Goal: Check status: Check status

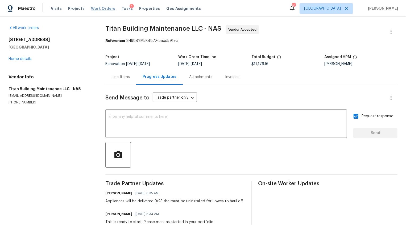
click at [97, 8] on span "Work Orders" at bounding box center [103, 8] width 24 height 5
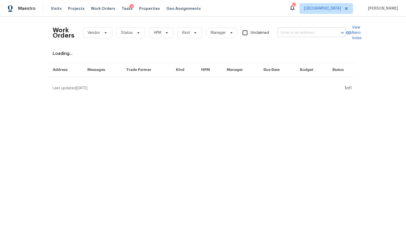
click at [288, 33] on input "text" at bounding box center [304, 33] width 53 height 8
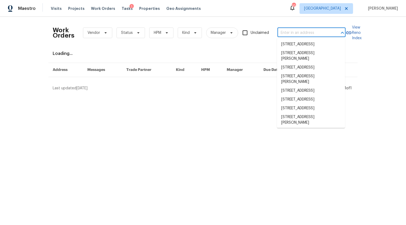
paste input "[STREET_ADDRESS],"
type input "[STREET_ADDRESS],"
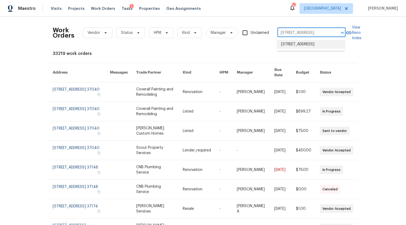
click at [295, 45] on li "[STREET_ADDRESS]" at bounding box center [311, 44] width 68 height 9
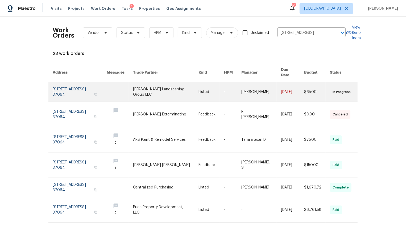
click at [58, 82] on link at bounding box center [80, 91] width 54 height 19
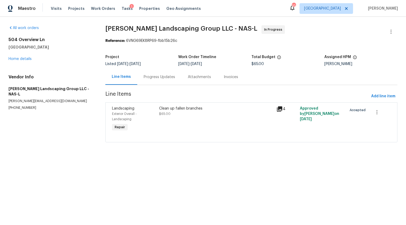
click at [146, 85] on section "[PERSON_NAME] Landscaping Group LLC - NAS-L In Progress Reference: 6VNG69EK8RP6…" at bounding box center [251, 86] width 292 height 123
click at [155, 76] on div "Progress Updates" at bounding box center [159, 76] width 31 height 5
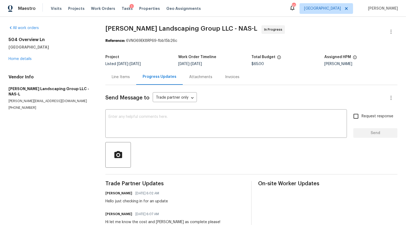
scroll to position [15, 0]
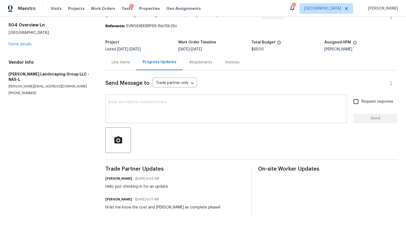
click at [144, 103] on textarea at bounding box center [226, 109] width 235 height 19
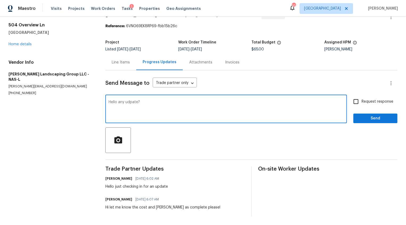
type textarea "Hello any udpate?"
click at [362, 99] on input "Request response" at bounding box center [356, 101] width 11 height 11
checkbox input "true"
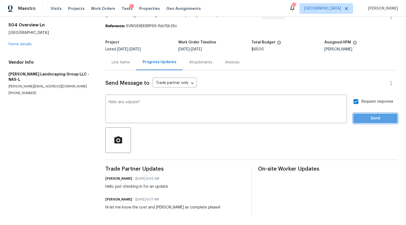
click at [362, 117] on span "Send" at bounding box center [376, 118] width 36 height 7
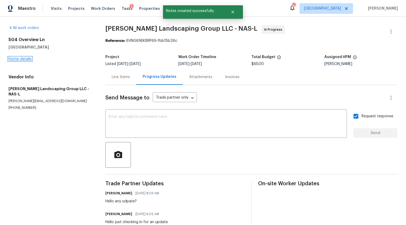
click at [22, 59] on link "Home details" at bounding box center [20, 59] width 23 height 4
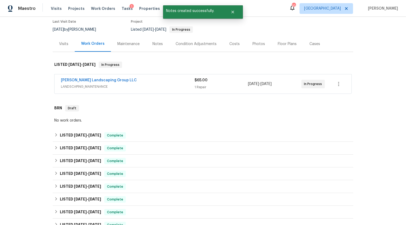
scroll to position [50, 0]
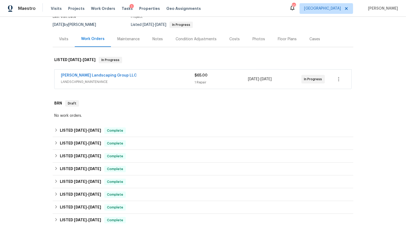
click at [155, 37] on div "Notes" at bounding box center [158, 38] width 10 height 5
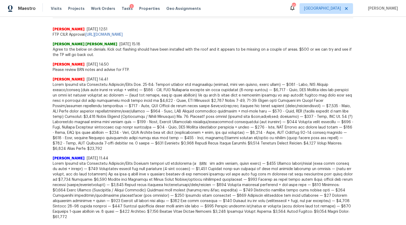
scroll to position [44, 0]
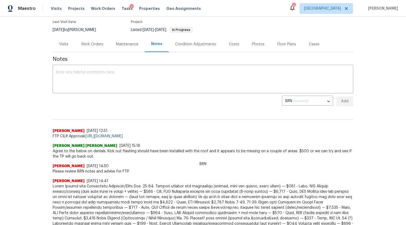
click at [253, 42] on div "Photos" at bounding box center [258, 44] width 13 height 5
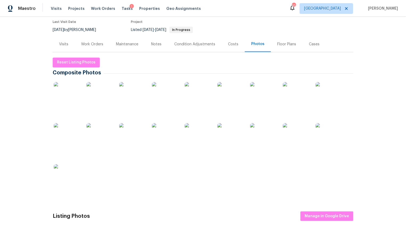
click at [293, 98] on img at bounding box center [296, 95] width 27 height 27
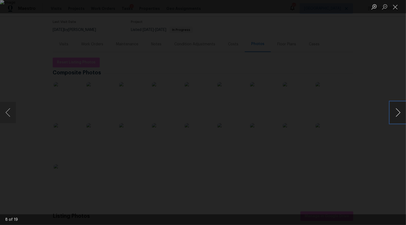
click at [395, 113] on button "Next image" at bounding box center [398, 112] width 16 height 21
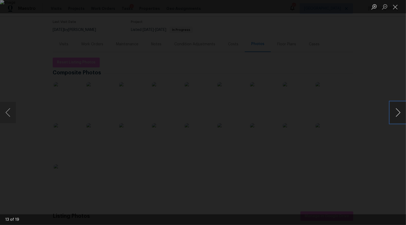
click at [395, 113] on button "Next image" at bounding box center [398, 112] width 16 height 21
click at [27, 108] on div "Lightbox" at bounding box center [203, 112] width 406 height 225
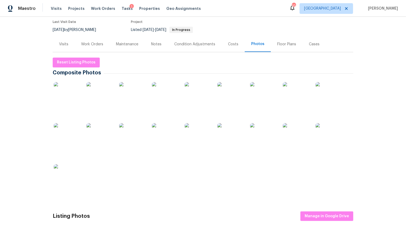
click at [75, 96] on img at bounding box center [67, 95] width 27 height 27
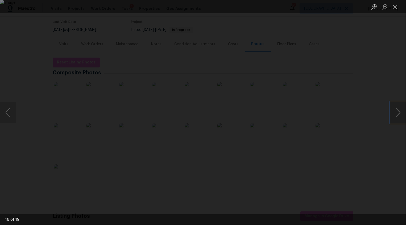
click at [397, 113] on button "Next image" at bounding box center [398, 112] width 16 height 21
click at [396, 113] on button "Next image" at bounding box center [398, 112] width 16 height 21
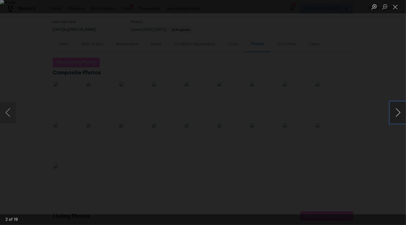
click at [396, 113] on button "Next image" at bounding box center [398, 112] width 16 height 21
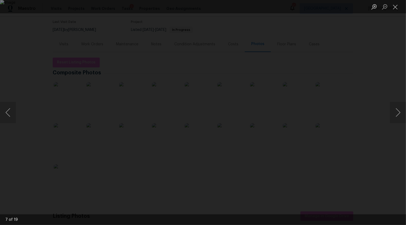
click at [41, 83] on div "Lightbox" at bounding box center [203, 112] width 406 height 225
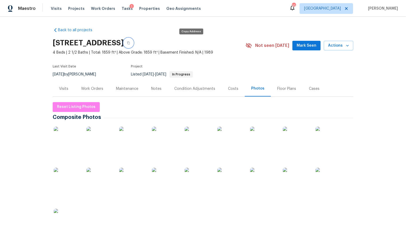
click at [130, 42] on icon "button" at bounding box center [128, 42] width 3 height 3
click at [94, 90] on div "Work Orders" at bounding box center [92, 88] width 22 height 5
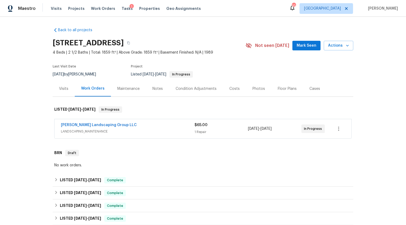
scroll to position [170, 0]
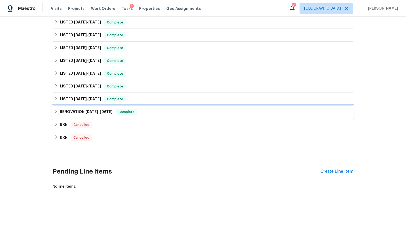
click at [170, 114] on div "RENOVATION [DATE] - [DATE] Complete" at bounding box center [203, 112] width 298 height 6
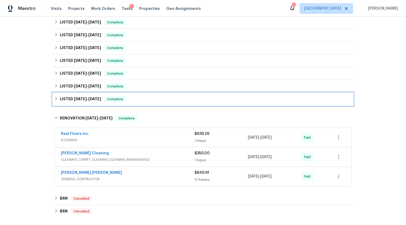
click at [176, 99] on div "LISTED [DATE] - [DATE] Complete" at bounding box center [203, 99] width 298 height 6
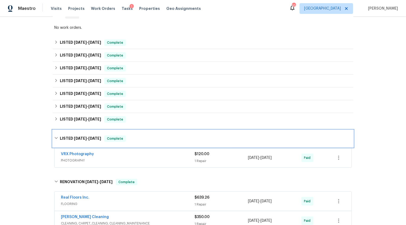
scroll to position [137, 0]
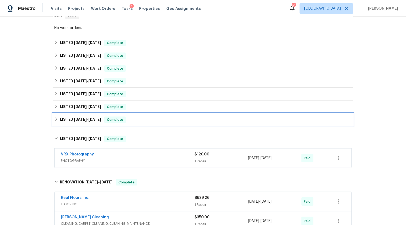
click at [183, 120] on div "LISTED [DATE] - [DATE] Complete" at bounding box center [203, 119] width 298 height 6
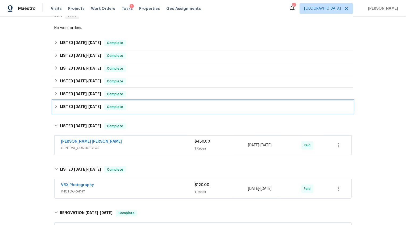
click at [189, 102] on div "LISTED [DATE] - [DATE] Complete" at bounding box center [203, 106] width 301 height 13
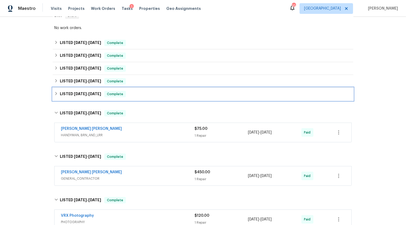
click at [196, 88] on div "LISTED [DATE] - [DATE] Complete" at bounding box center [203, 94] width 301 height 13
